Goal: Transaction & Acquisition: Purchase product/service

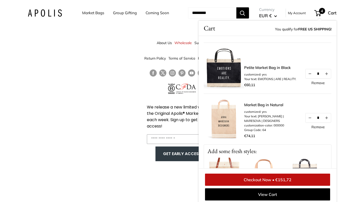
scroll to position [45, 0]
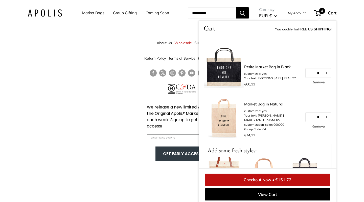
click at [239, 69] on img at bounding box center [224, 67] width 40 height 40
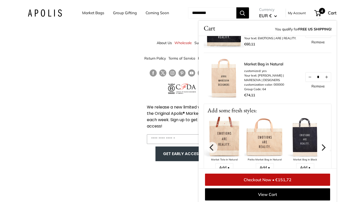
scroll to position [84, 0]
click at [326, 145] on icon "Next" at bounding box center [323, 148] width 7 height 7
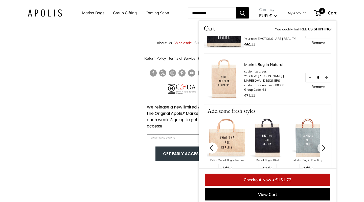
click at [215, 146] on icon "Previous" at bounding box center [212, 148] width 7 height 7
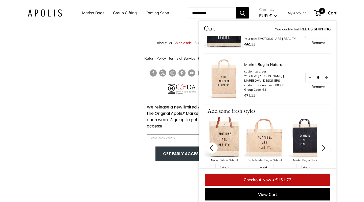
click at [215, 147] on icon "Previous" at bounding box center [212, 148] width 7 height 7
click at [233, 81] on img at bounding box center [224, 78] width 40 height 40
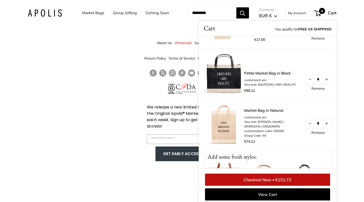
scroll to position [69, 0]
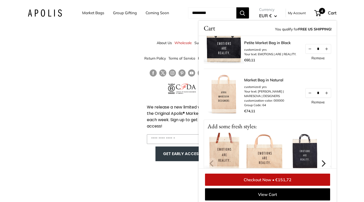
click at [234, 107] on img at bounding box center [224, 94] width 40 height 40
click at [243, 155] on img at bounding box center [224, 153] width 40 height 40
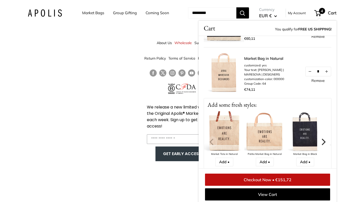
scroll to position [105, 0]
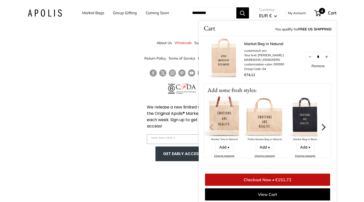
click at [326, 128] on icon "Next" at bounding box center [323, 127] width 7 height 7
click at [326, 127] on icon "Next" at bounding box center [324, 127] width 4 height 7
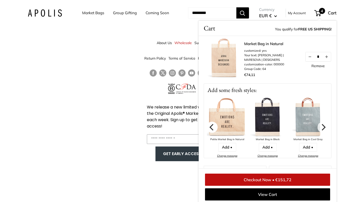
click at [215, 128] on icon "Previous" at bounding box center [212, 127] width 7 height 7
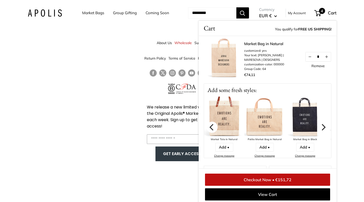
click at [215, 128] on icon "Previous" at bounding box center [212, 127] width 7 height 7
